Goal: Transaction & Acquisition: Book appointment/travel/reservation

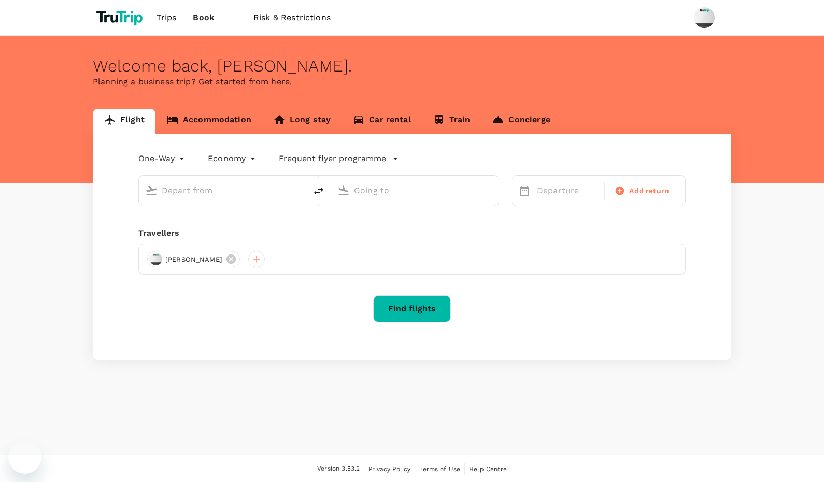
type input "Ngurah Rai Intl (DPS)"
type input "Soekarno-Hatta Intl (CGK)"
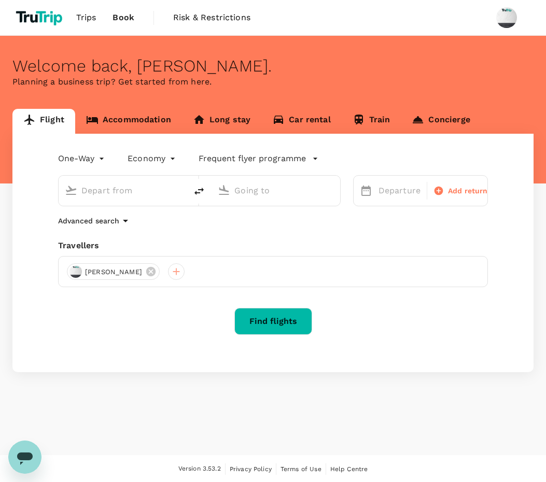
type input "Ngurah Rai Intl (DPS)"
type input "Soekarno-Hatta Intl (CGK)"
